Goal: Use online tool/utility

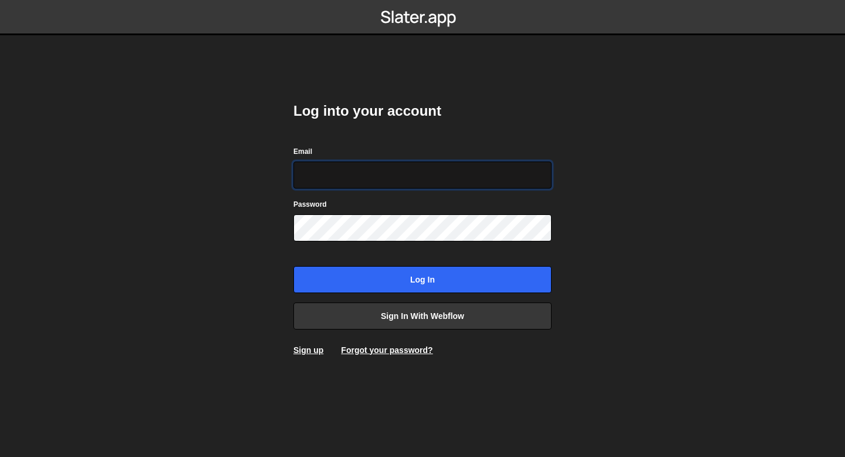
type input "[EMAIL_ADDRESS][DOMAIN_NAME]"
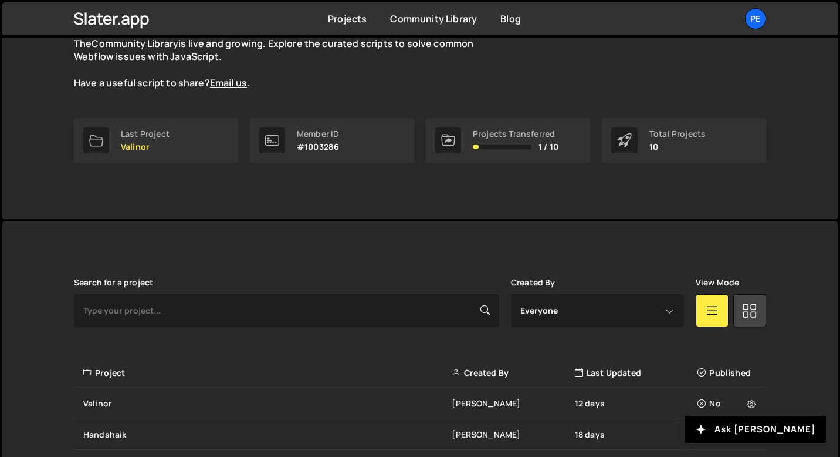
scroll to position [290, 0]
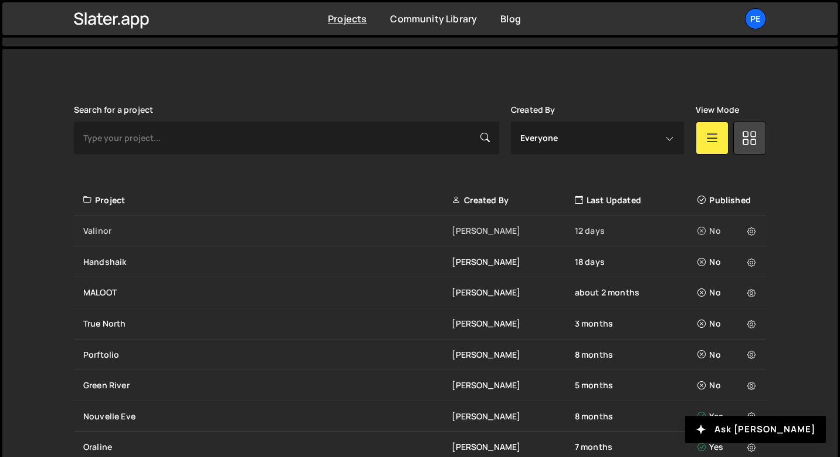
click at [148, 226] on div "Valinor" at bounding box center [267, 231] width 369 height 12
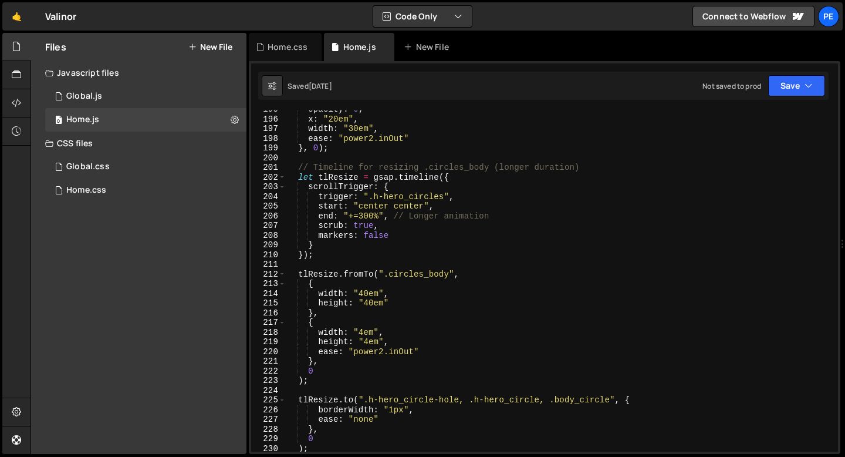
scroll to position [1884, 0]
click at [361, 330] on div "opacity : 0 , x : "20em" , width : "30em" , ease : "power2.inOut" } , 0 ) ; // …" at bounding box center [560, 284] width 548 height 360
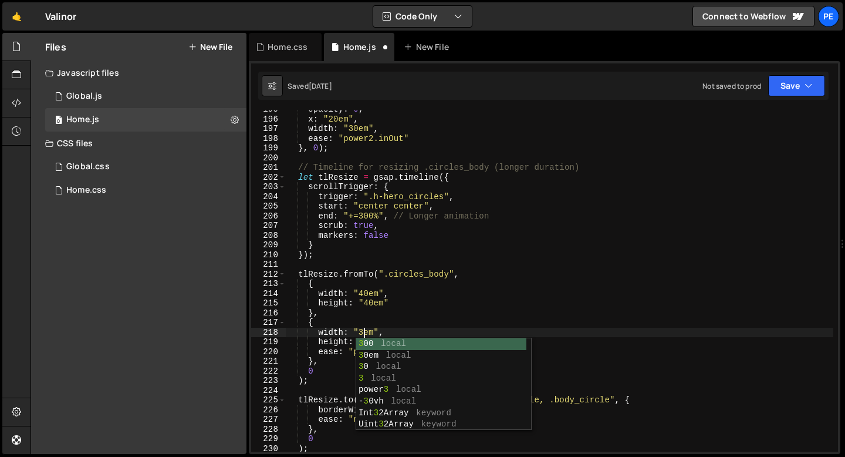
scroll to position [0, 5]
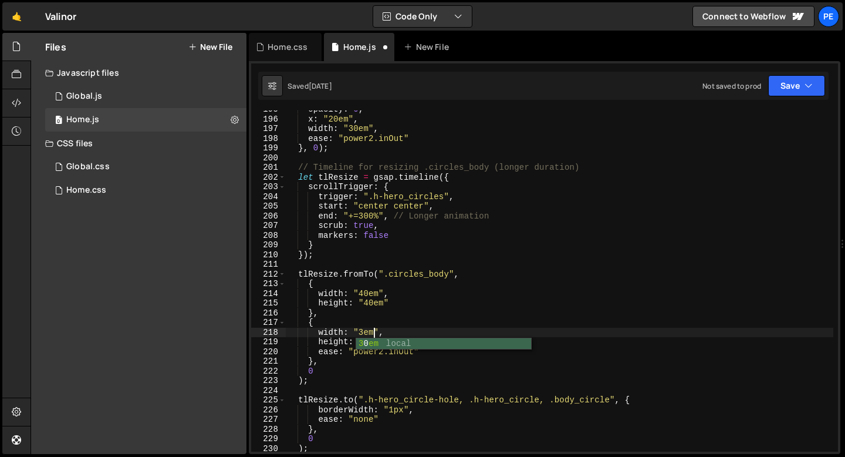
click at [399, 315] on div "opacity : 0 , x : "20em" , width : "30em" , ease : "power2.inOut" } , 0 ) ; // …" at bounding box center [560, 284] width 548 height 360
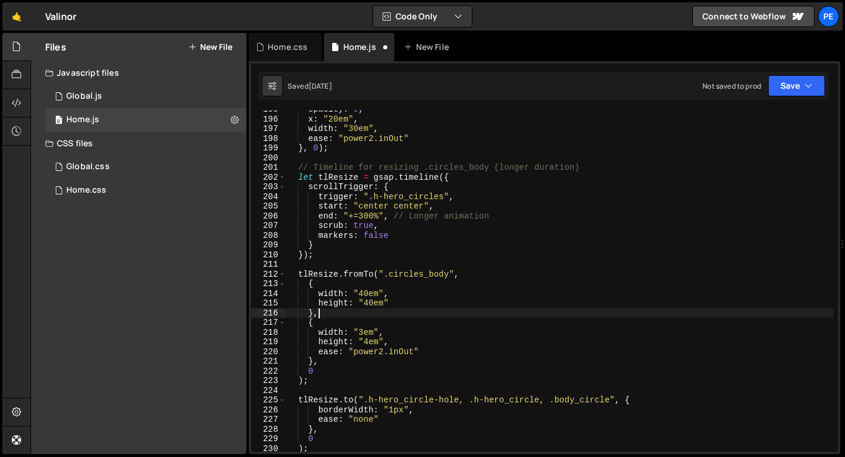
scroll to position [0, 1]
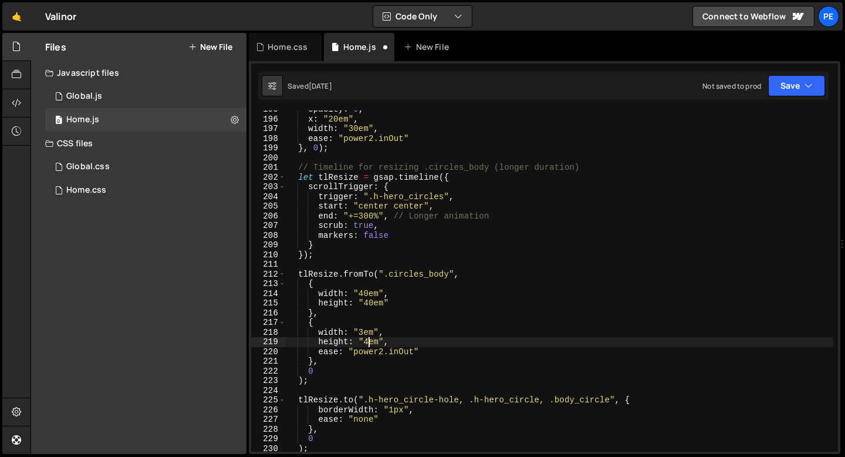
click at [367, 342] on div "opacity : 0 , x : "20em" , width : "30em" , ease : "power2.inOut" } , 0 ) ; // …" at bounding box center [560, 284] width 548 height 360
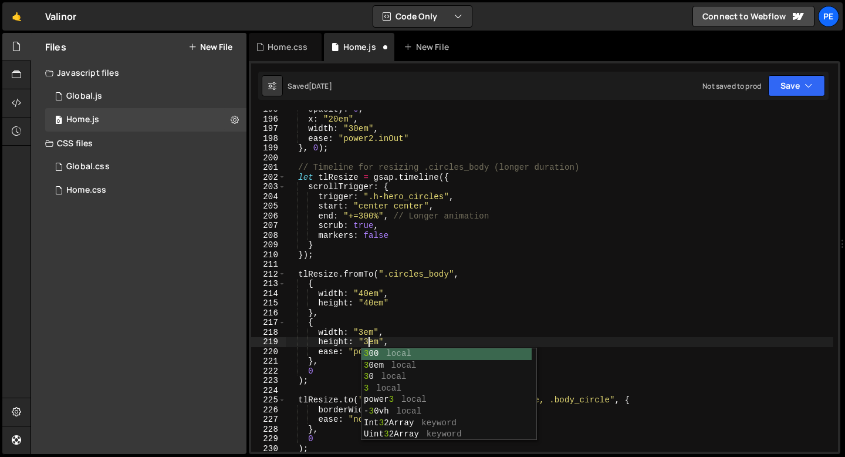
scroll to position [0, 5]
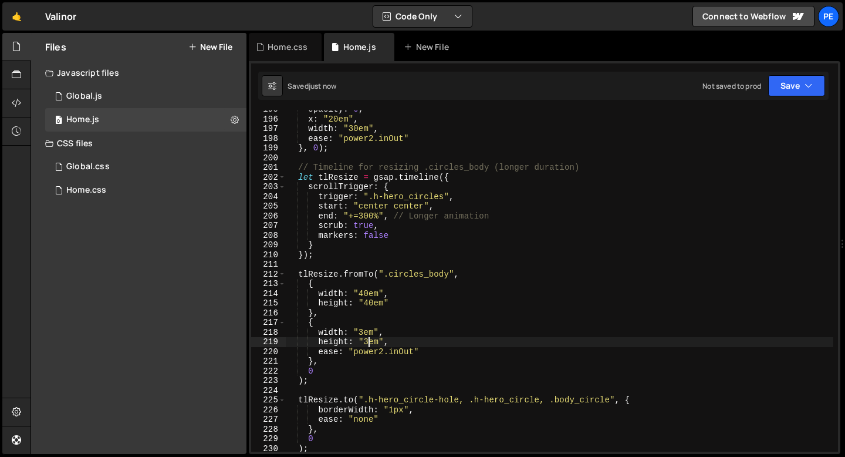
type textarea "height: "3em","
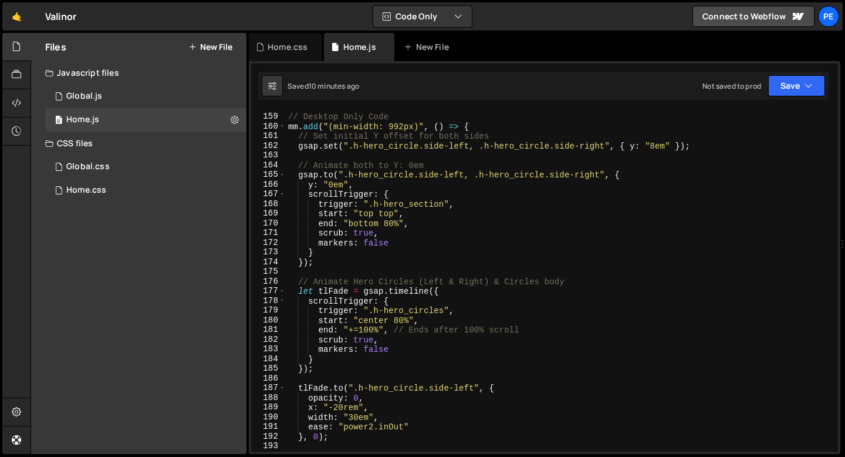
scroll to position [1348, 0]
